Goal: Transaction & Acquisition: Purchase product/service

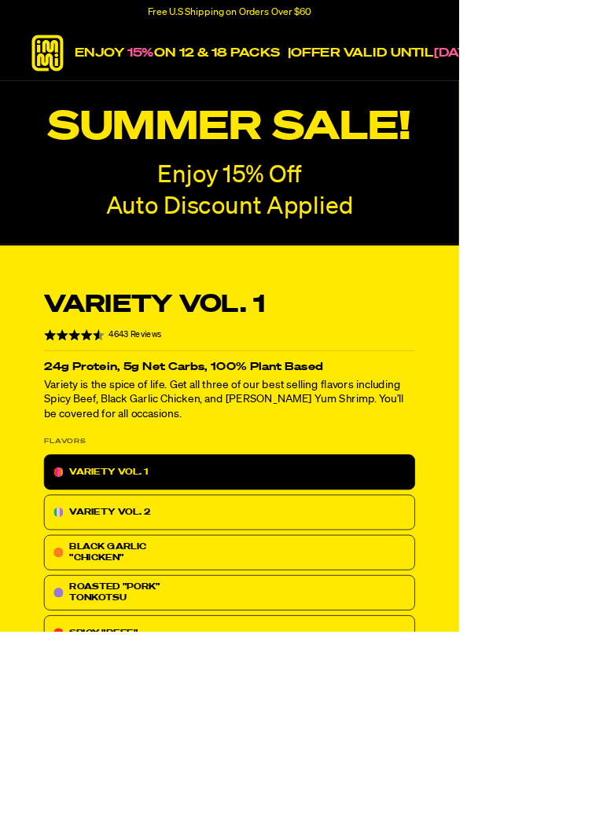
radio input "true"
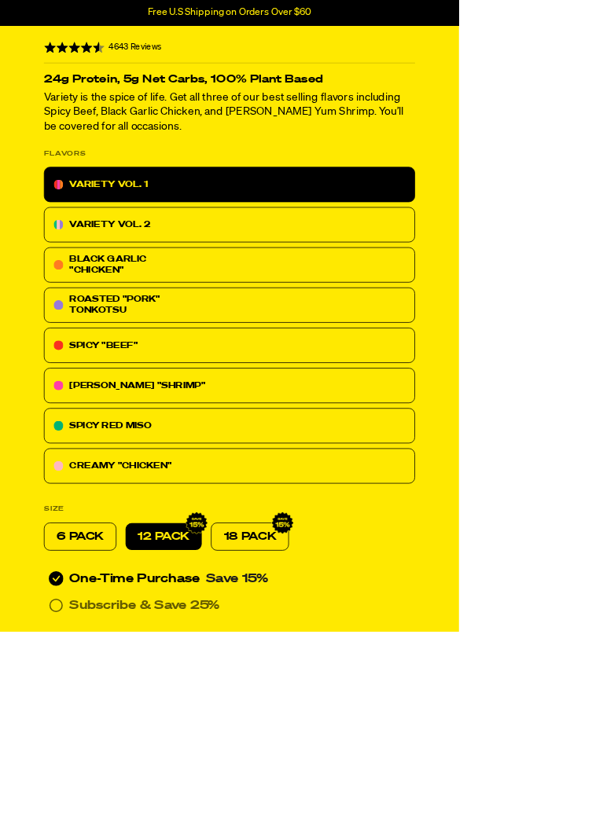
scroll to position [380, 0]
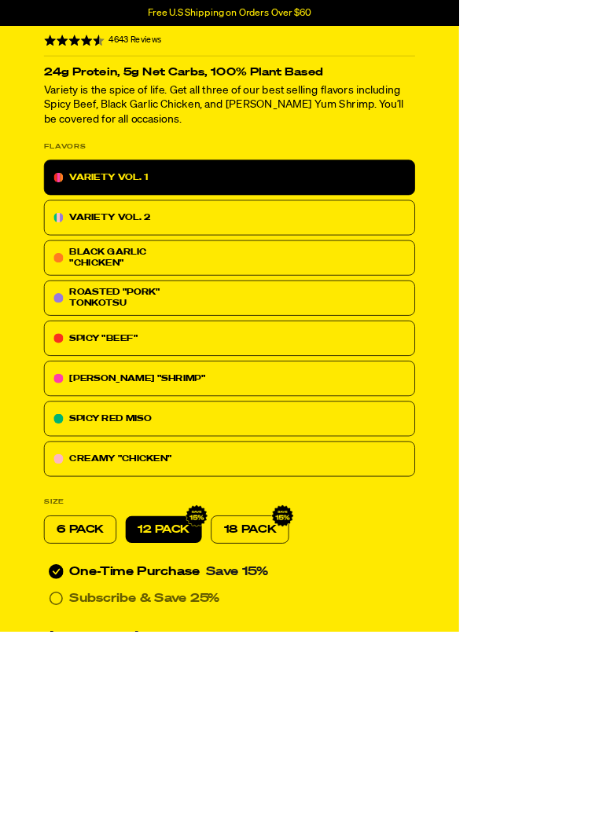
click at [334, 581] on div "CREAMY "CHICKEN"" at bounding box center [296, 592] width 479 height 46
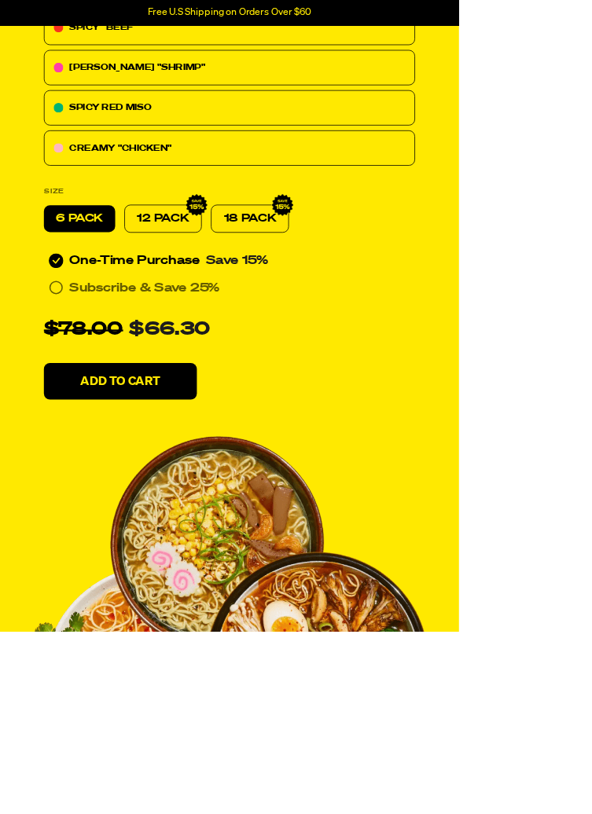
scroll to position [8618, 0]
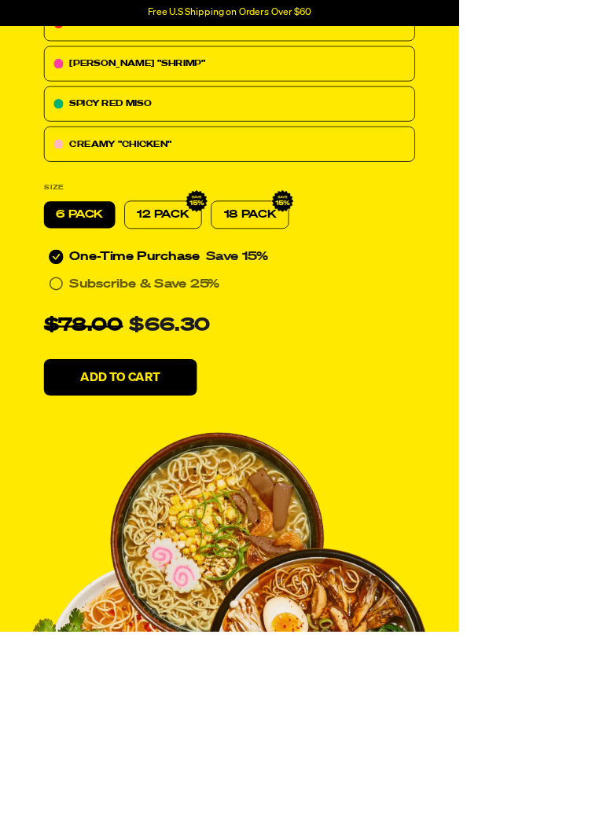
click at [227, 267] on p "12 PACK" at bounding box center [210, 276] width 67 height 19
click at [333, 267] on p "18 PACK" at bounding box center [322, 276] width 68 height 19
radio input "false"
radio input "true"
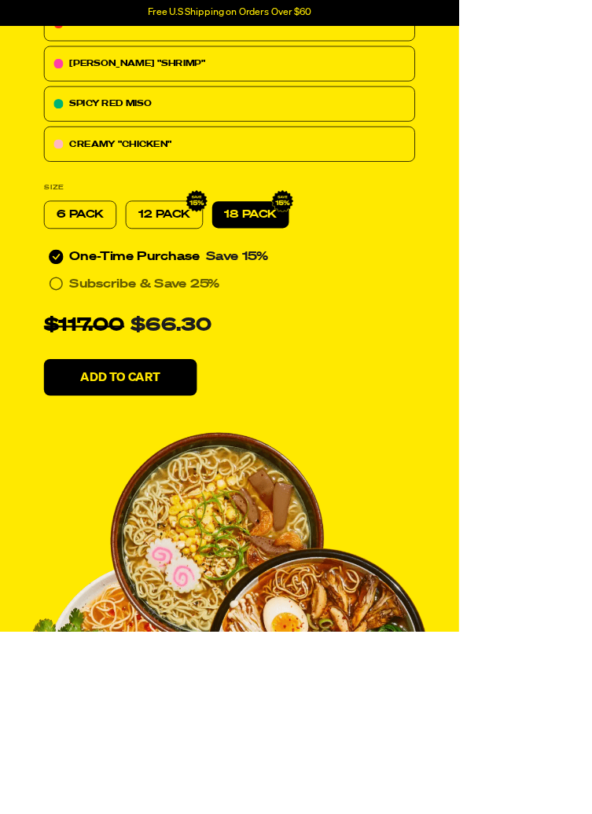
radio input "false"
radio input "true"
click at [119, 267] on p "6 PACK" at bounding box center [103, 276] width 61 height 19
radio input "true"
radio input "false"
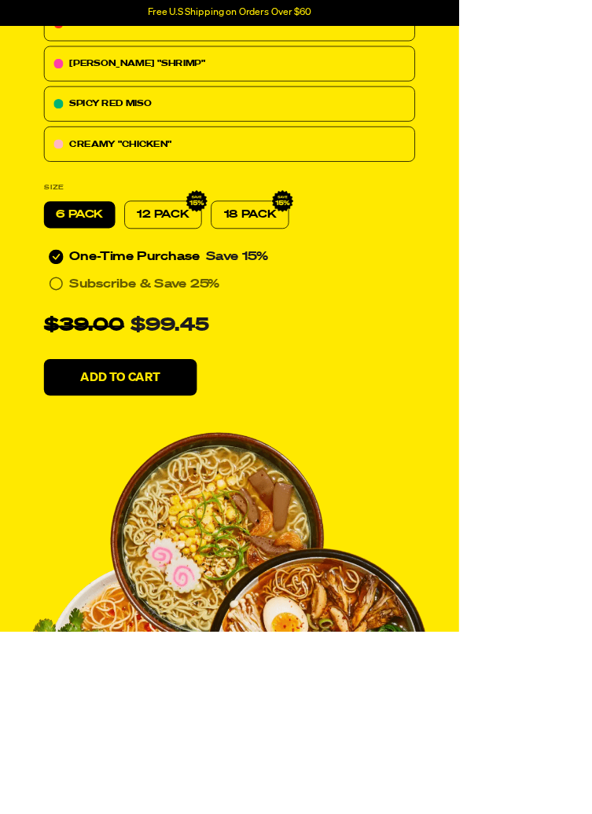
radio input "true"
radio input "false"
click at [217, 267] on p "12 PACK" at bounding box center [210, 276] width 67 height 19
radio input "false"
radio input "true"
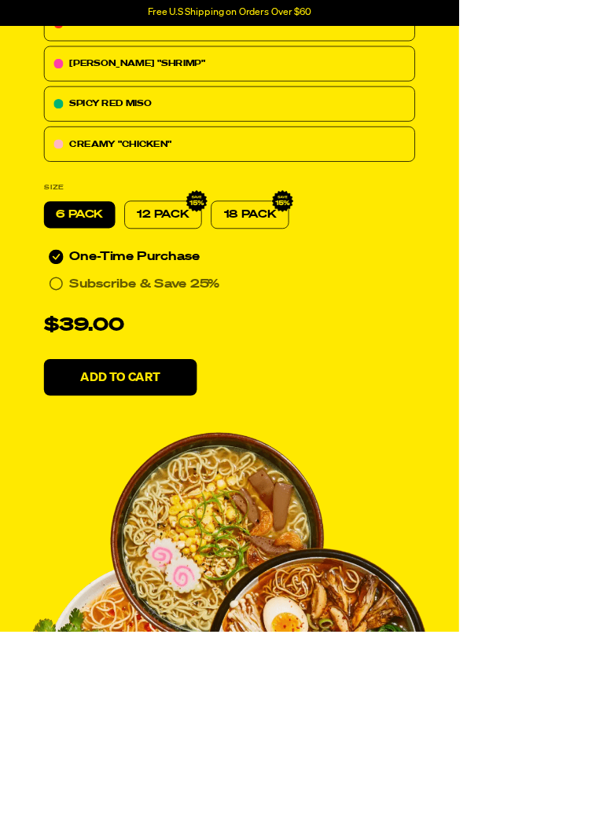
radio input "false"
radio input "true"
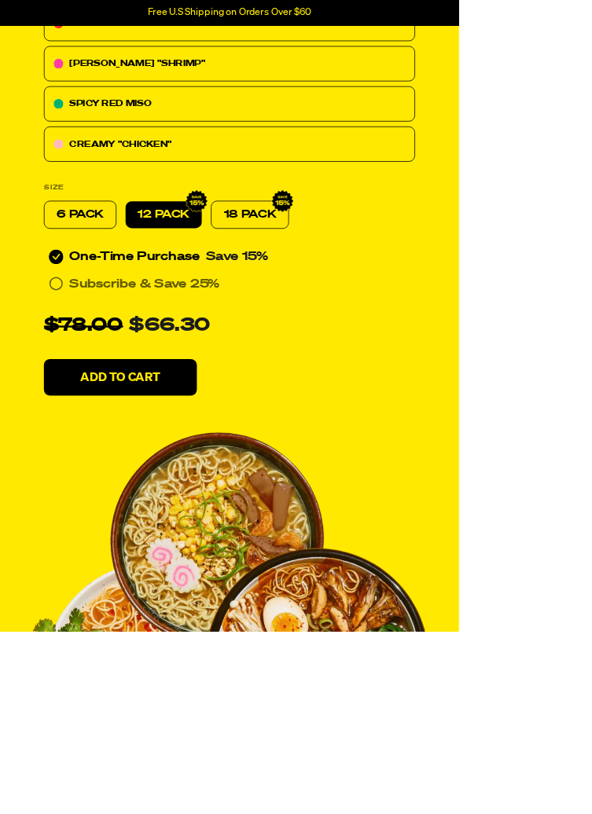
click at [116, 267] on p "6 PACK" at bounding box center [103, 276] width 61 height 19
radio input "true"
radio input "false"
radio input "true"
radio input "false"
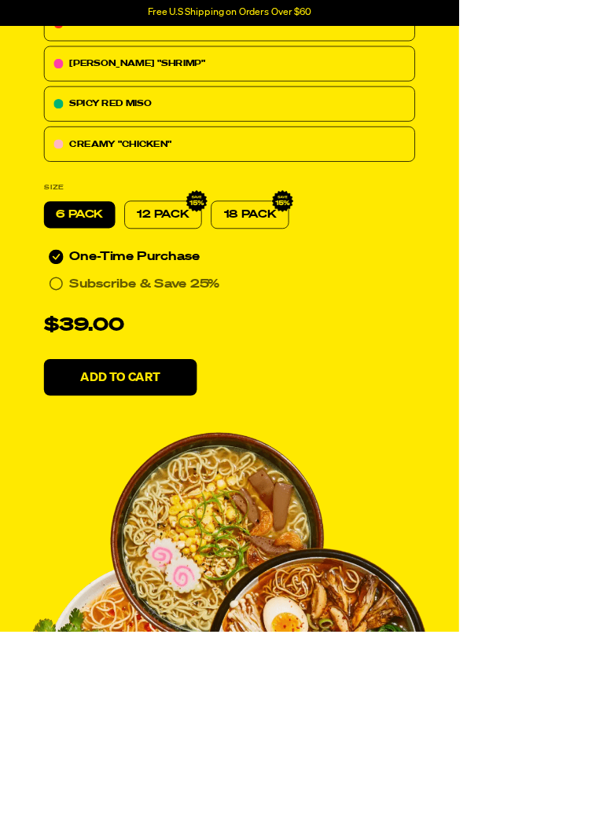
click at [213, 267] on p "12 PACK" at bounding box center [210, 276] width 67 height 19
radio input "false"
radio input "true"
radio input "false"
radio input "true"
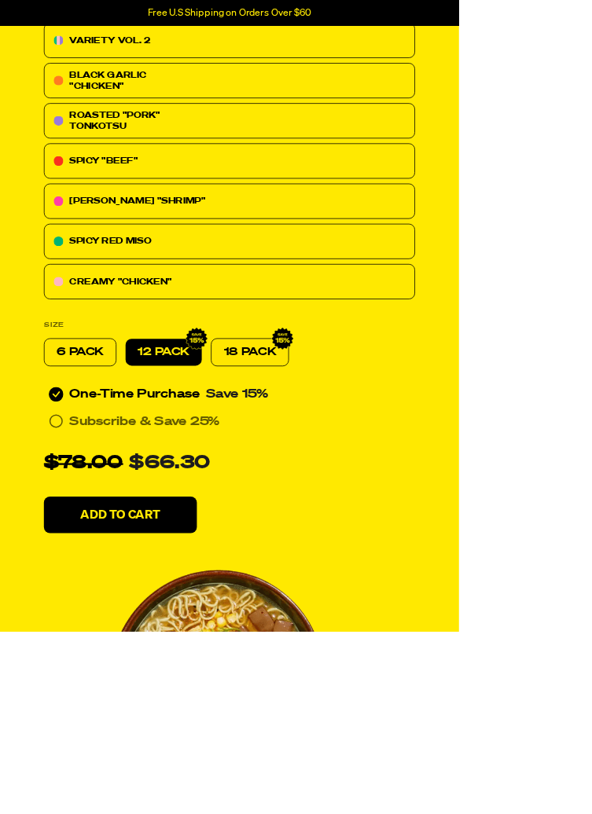
scroll to position [8404, 0]
